Goal: Information Seeking & Learning: Learn about a topic

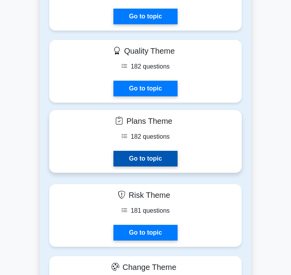
scroll to position [862, 0]
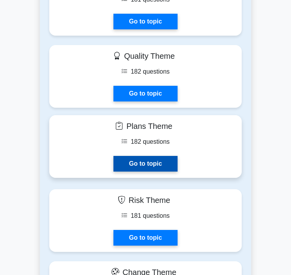
click at [164, 156] on link "Go to topic" at bounding box center [145, 164] width 64 height 16
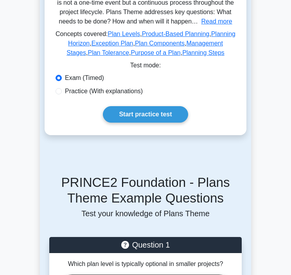
scroll to position [180, 0]
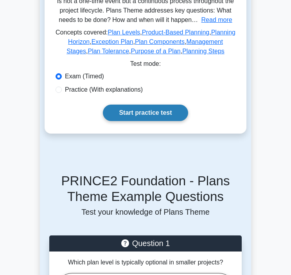
click at [142, 119] on link "Start practice test" at bounding box center [145, 112] width 85 height 16
